Goal: Navigation & Orientation: Find specific page/section

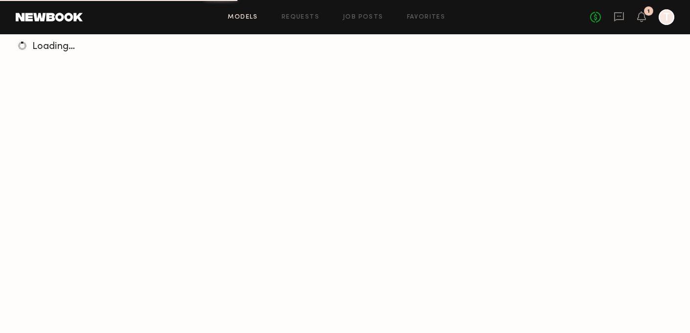
click at [667, 16] on div at bounding box center [667, 17] width 16 height 16
click at [62, 13] on link at bounding box center [49, 17] width 67 height 9
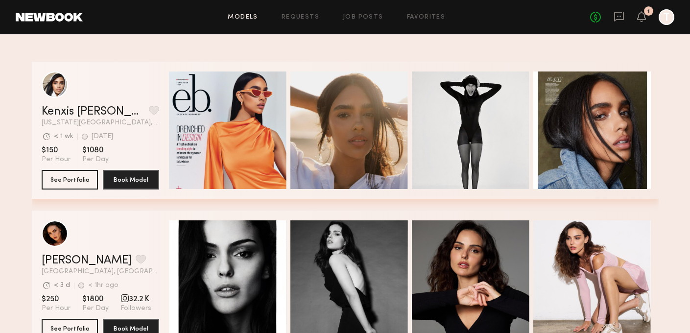
click at [670, 17] on div at bounding box center [667, 17] width 16 height 16
